Goal: Obtain resource: Obtain resource

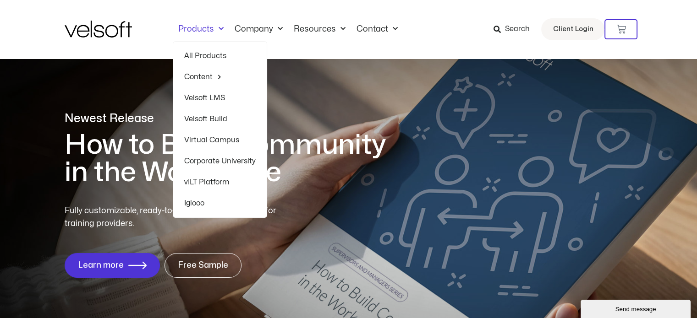
click at [203, 92] on link "Velsoft LMS" at bounding box center [219, 98] width 71 height 21
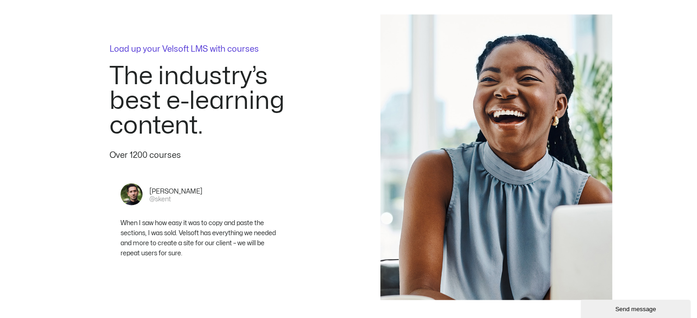
scroll to position [2153, 0]
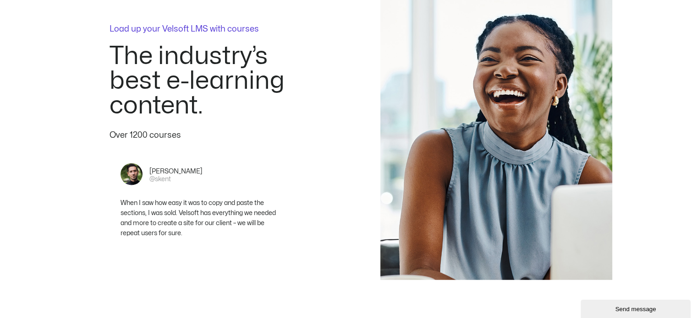
click at [143, 129] on div "Over 1200 courses" at bounding box center [201, 135] width 183 height 12
drag, startPoint x: 147, startPoint y: 124, endPoint x: 129, endPoint y: 124, distance: 17.9
click at [129, 129] on div "Over 1200 courses" at bounding box center [201, 135] width 183 height 12
click at [137, 129] on div "Over 1200 courses" at bounding box center [201, 135] width 183 height 12
drag, startPoint x: 148, startPoint y: 124, endPoint x: 125, endPoint y: 124, distance: 22.9
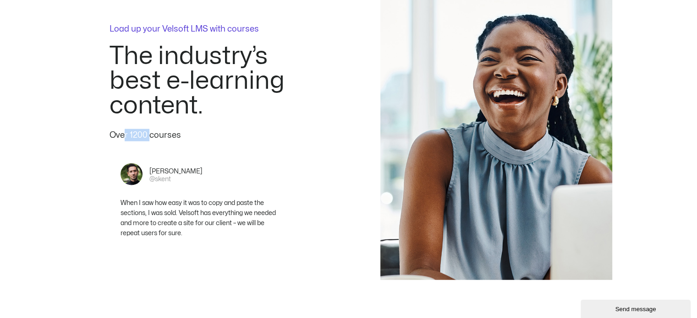
click at [125, 129] on div "Over 1200 courses" at bounding box center [201, 135] width 183 height 12
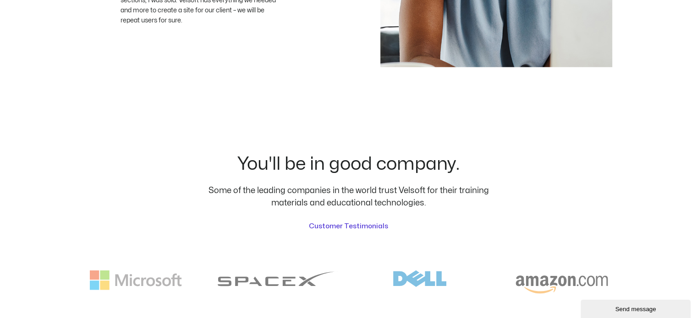
scroll to position [2428, 0]
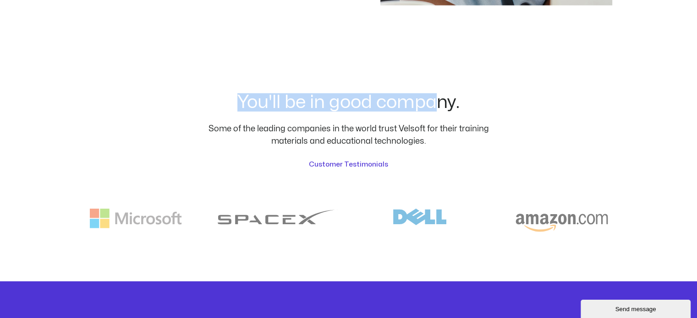
drag, startPoint x: 240, startPoint y: 97, endPoint x: 453, endPoint y: 96, distance: 213.5
click at [444, 96] on h2 "You'll be in good company." at bounding box center [348, 102] width 280 height 18
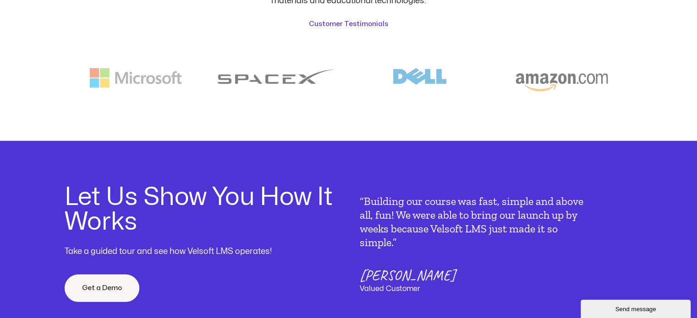
scroll to position [2657, 0]
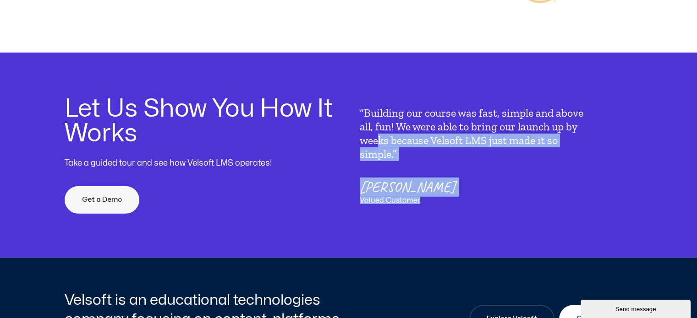
drag, startPoint x: 423, startPoint y: 189, endPoint x: 378, endPoint y: 134, distance: 71.3
click at [378, 135] on div "“Building our course was fast, simple and above all, fun! We were able to bring…" at bounding box center [476, 155] width 232 height 98
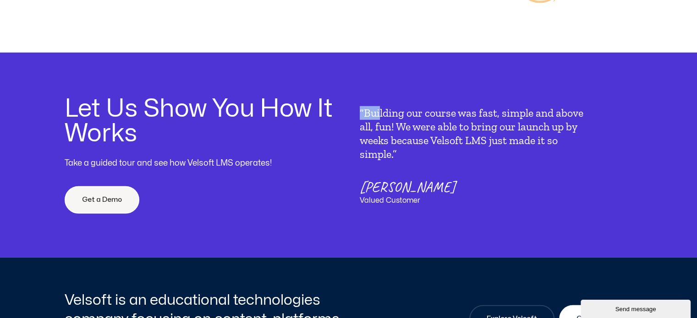
drag, startPoint x: 356, startPoint y: 98, endPoint x: 380, endPoint y: 109, distance: 25.6
click at [380, 109] on div "Let Us Show You How It Works Take a guided tour and see how Velsoft LMS operate…" at bounding box center [349, 155] width 568 height 205
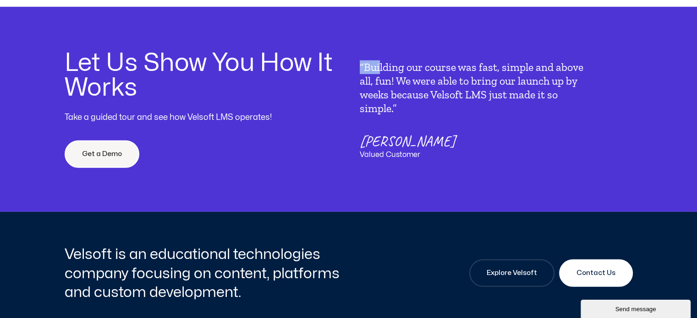
scroll to position [2612, 0]
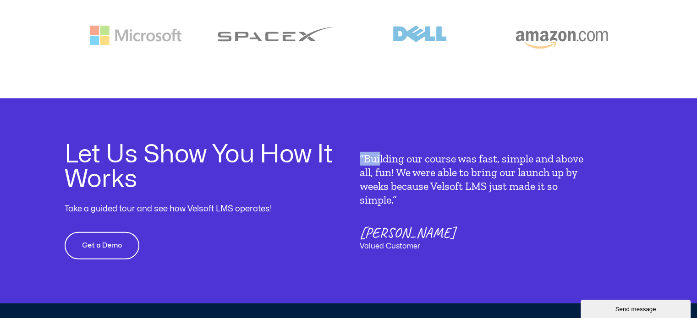
click at [121, 235] on link "Get a Demo" at bounding box center [102, 245] width 75 height 27
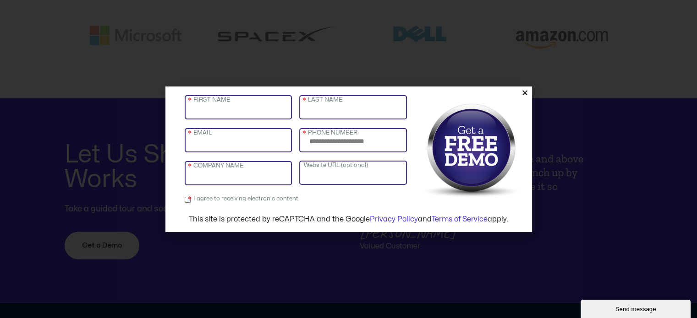
click at [526, 93] on icon "Close" at bounding box center [524, 92] width 7 height 7
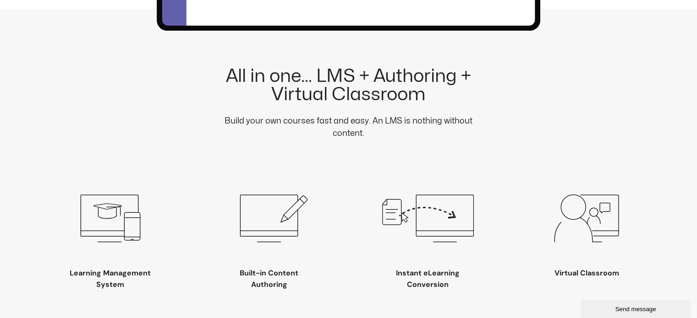
scroll to position [916, 0]
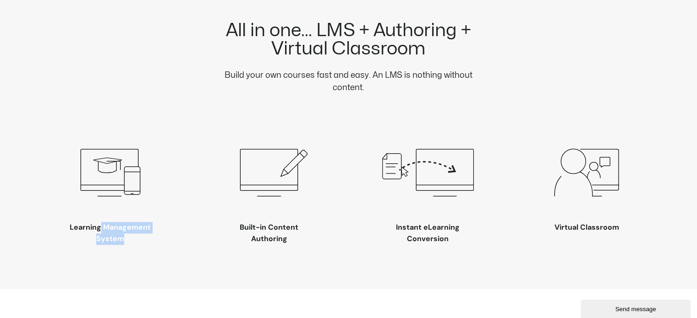
drag, startPoint x: 128, startPoint y: 229, endPoint x: 70, endPoint y: 218, distance: 59.1
click at [70, 222] on h3 "Learning Management System" at bounding box center [111, 233] width 92 height 23
drag, startPoint x: 296, startPoint y: 228, endPoint x: 240, endPoint y: 221, distance: 56.8
click at [240, 222] on h3 "Built-in Content Authoring" at bounding box center [269, 233] width 92 height 23
drag, startPoint x: 457, startPoint y: 230, endPoint x: 395, endPoint y: 219, distance: 63.3
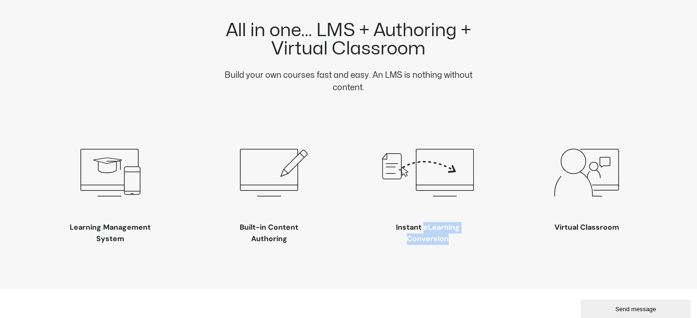
click at [395, 222] on h3 "Instant eLearning Conversion" at bounding box center [428, 233] width 92 height 23
click at [452, 236] on div "All in one... LMS + Authoring + Virtual Classroom Build your own courses fast a…" at bounding box center [349, 126] width 568 height 326
drag, startPoint x: 454, startPoint y: 232, endPoint x: 386, endPoint y: 218, distance: 68.7
click at [386, 222] on h3 "Instant eLearning Conversion" at bounding box center [428, 233] width 92 height 23
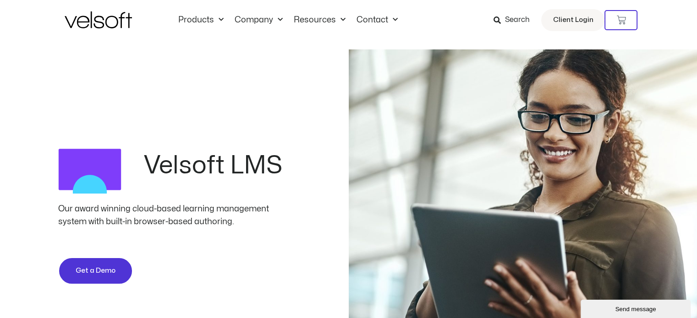
scroll to position [0, 0]
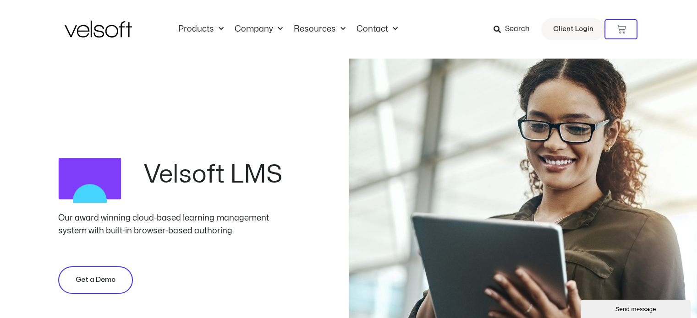
click at [104, 280] on span "Get a Demo" at bounding box center [96, 280] width 40 height 11
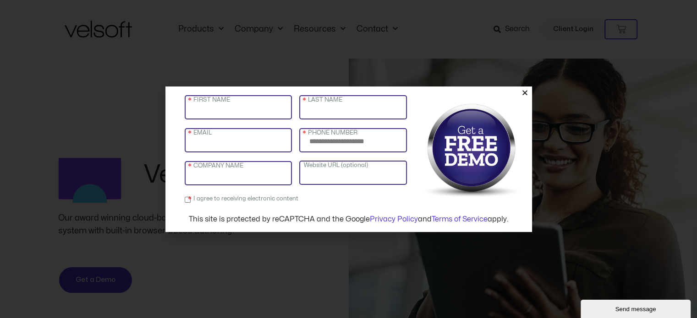
click at [210, 105] on label "FIRST NAME" at bounding box center [209, 100] width 41 height 13
click at [210, 105] on input "FIRST NAME" at bounding box center [239, 107] width 108 height 24
click at [231, 169] on label "COMPANY NAME" at bounding box center [216, 166] width 54 height 13
click at [231, 169] on input "COMPANY NAME" at bounding box center [239, 173] width 108 height 24
click at [337, 174] on input "Website URL (optional)" at bounding box center [353, 173] width 108 height 24
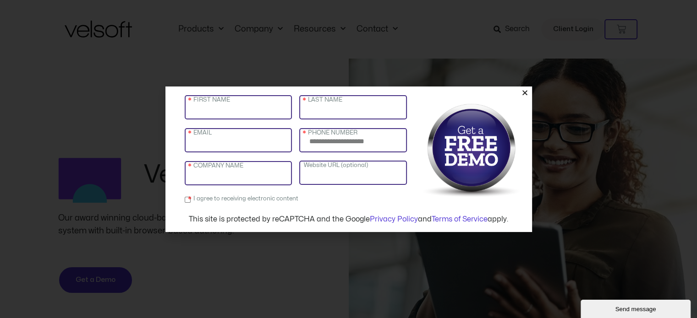
click at [524, 92] on icon "Close" at bounding box center [524, 92] width 7 height 7
